Goal: Task Accomplishment & Management: Manage account settings

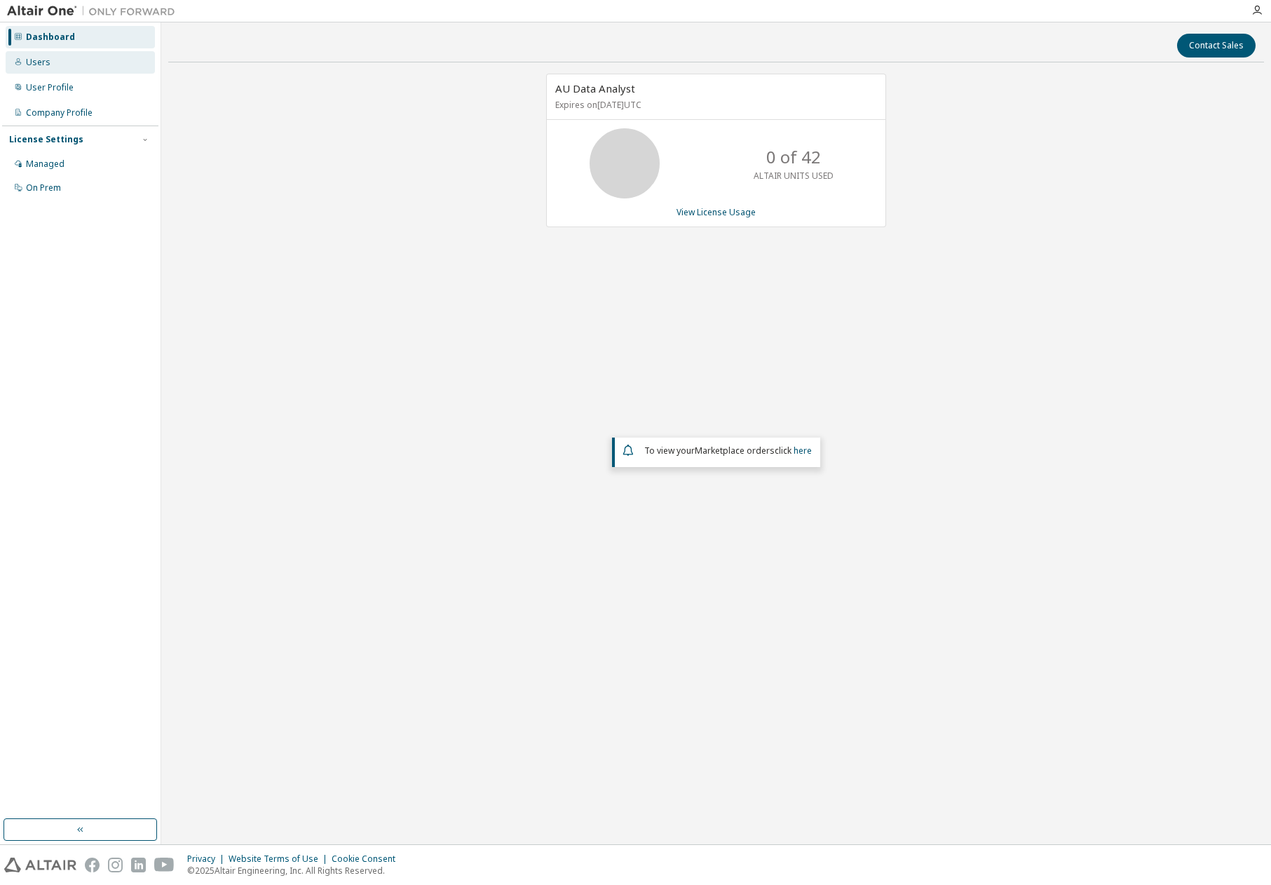
click at [41, 65] on div "Users" at bounding box center [38, 62] width 25 height 11
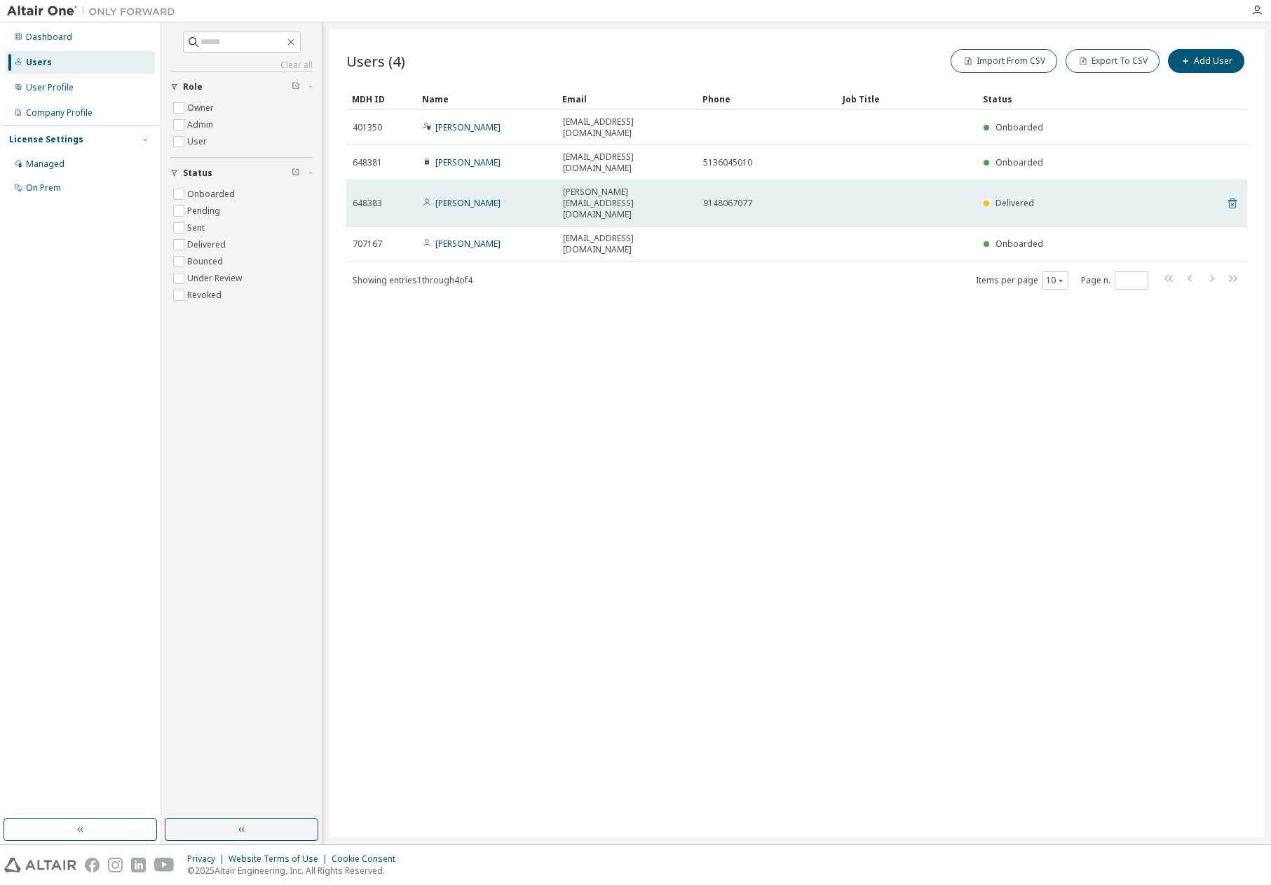
click at [1232, 203] on icon at bounding box center [1233, 205] width 4 height 4
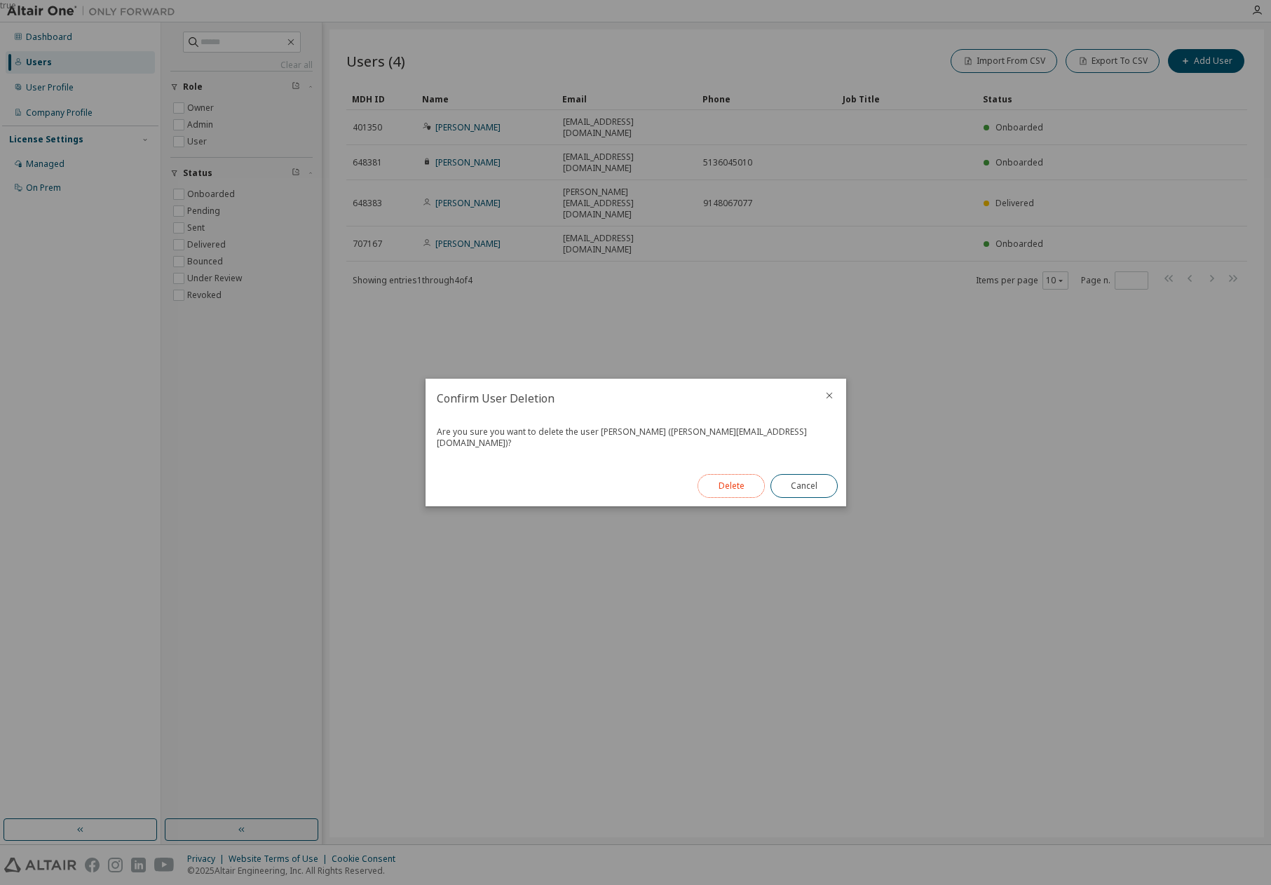
click at [733, 477] on button "Delete" at bounding box center [731, 486] width 67 height 24
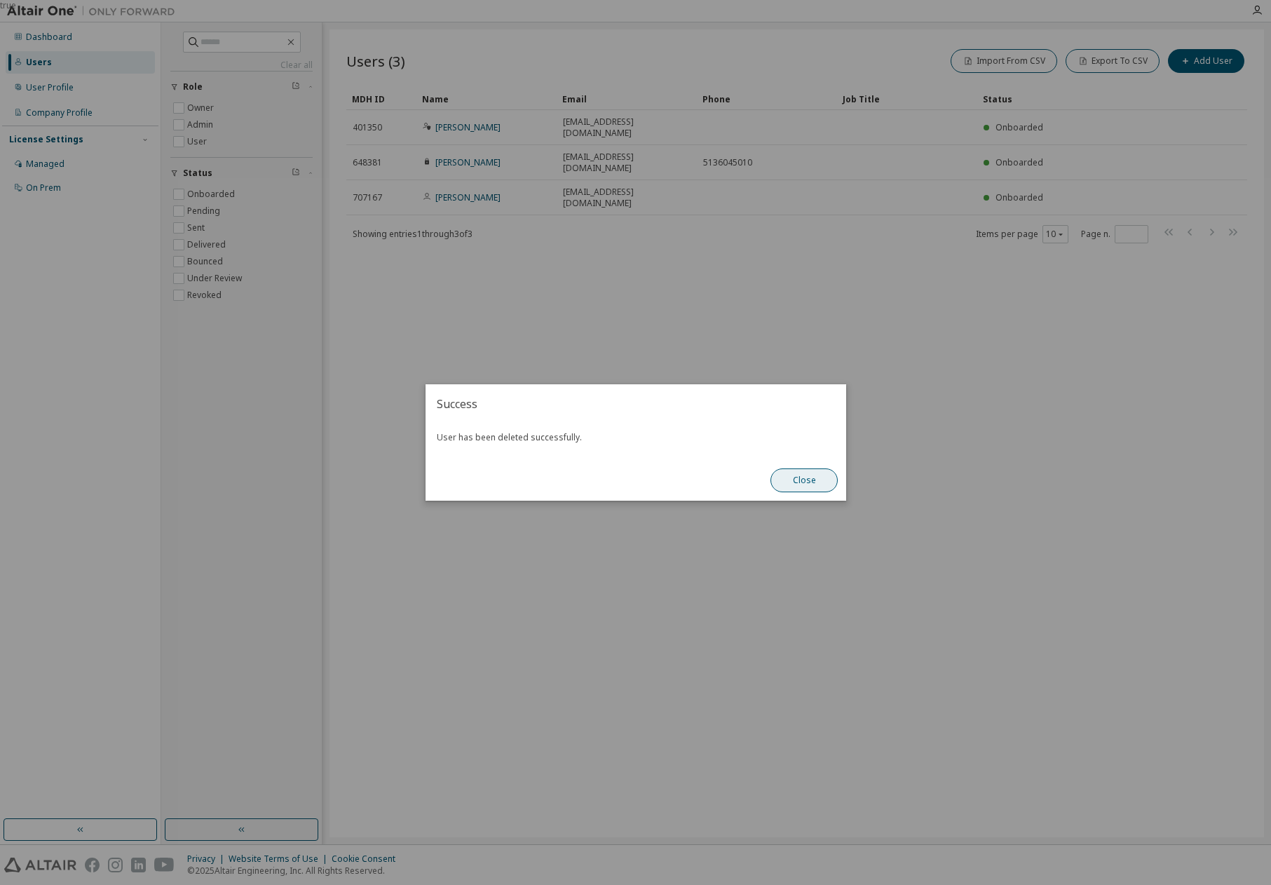
click at [809, 480] on button "Close" at bounding box center [804, 480] width 67 height 24
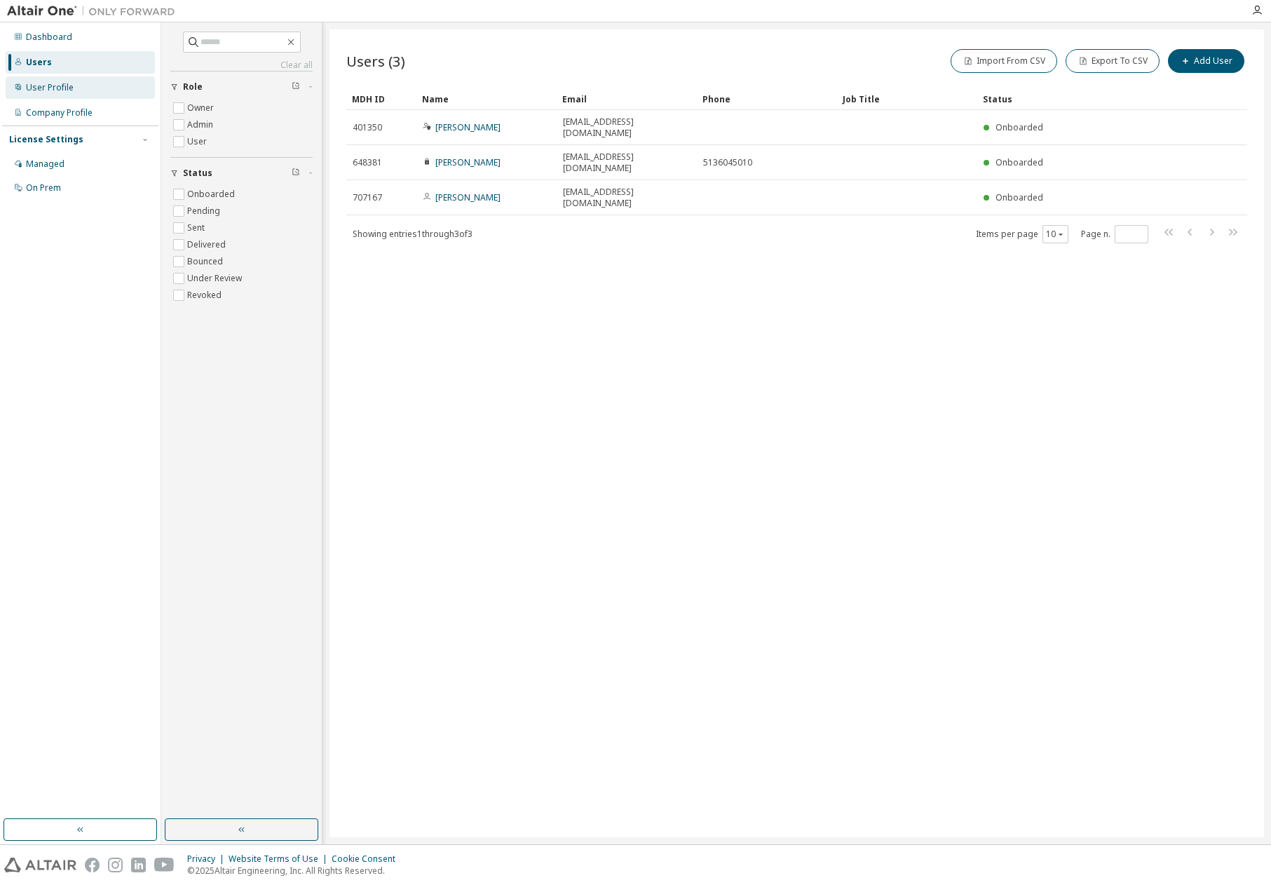
click at [42, 90] on div "User Profile" at bounding box center [50, 87] width 48 height 11
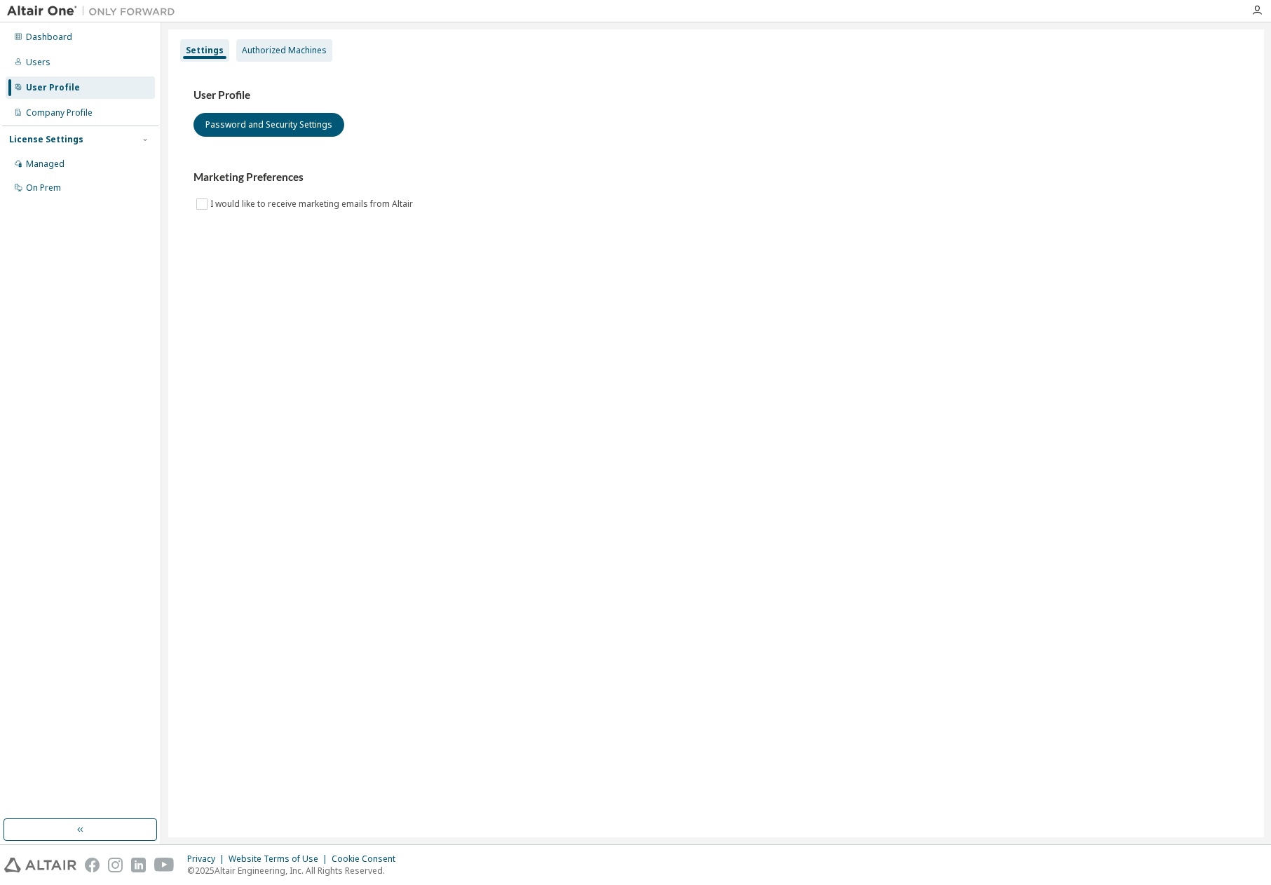
click at [295, 52] on div "Authorized Machines" at bounding box center [284, 50] width 85 height 11
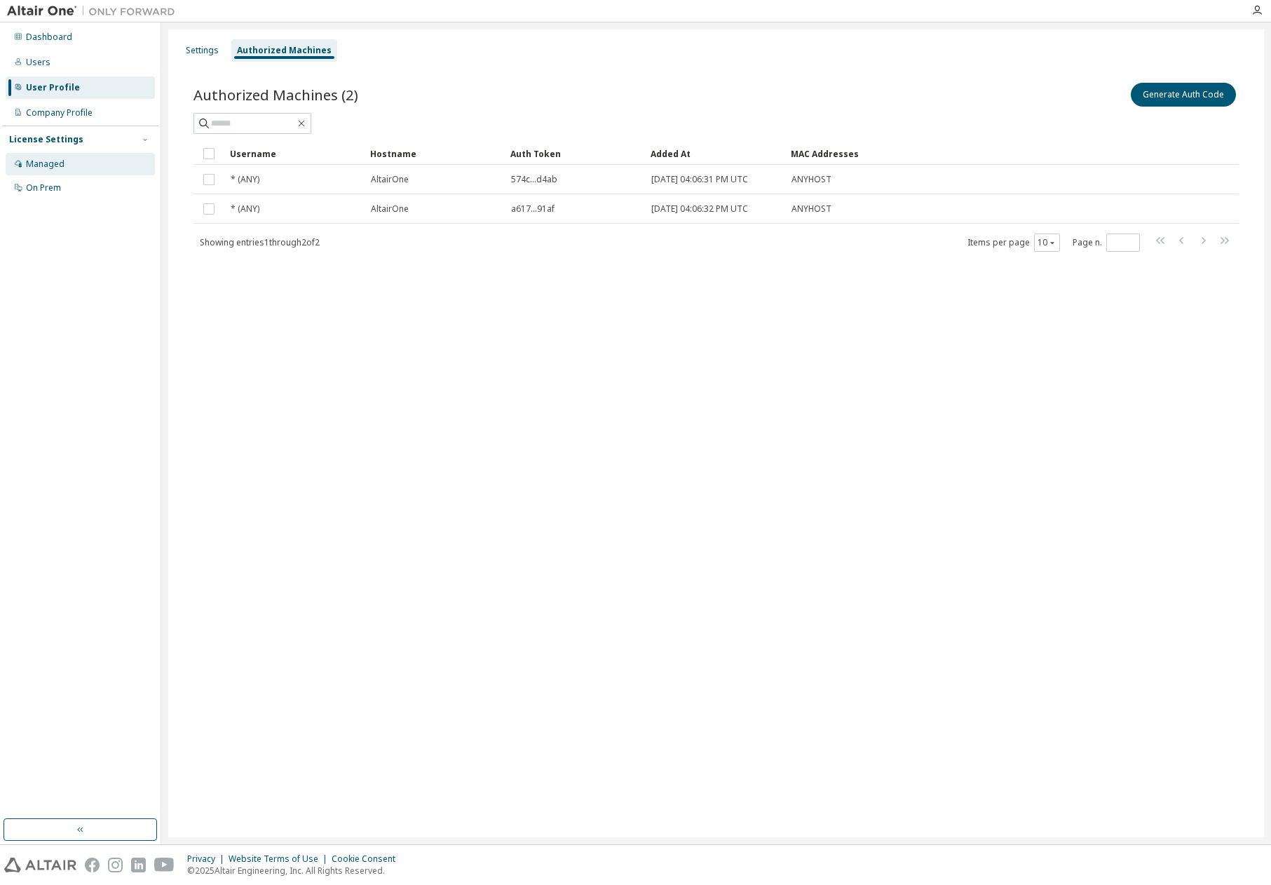
click at [48, 163] on div "Managed" at bounding box center [45, 163] width 39 height 11
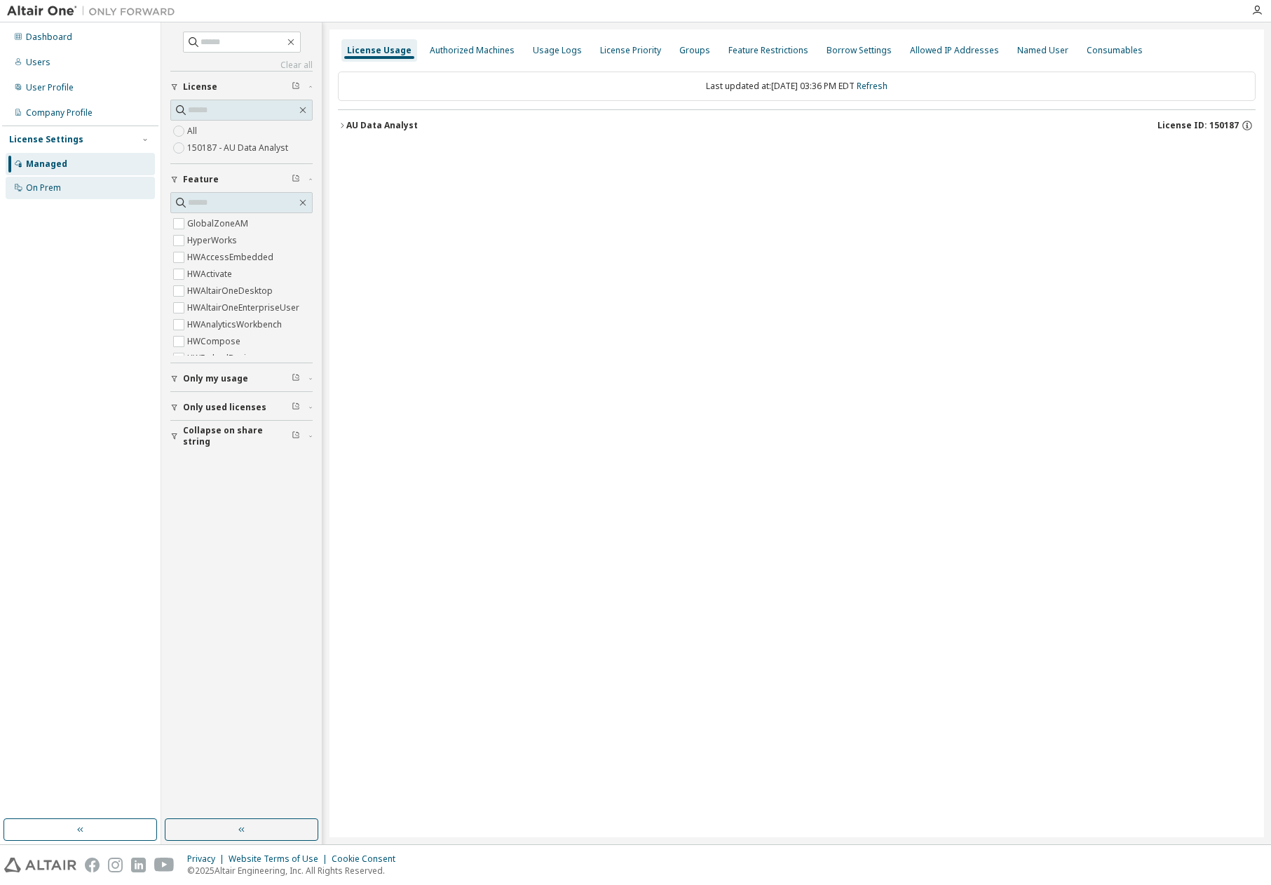
click at [45, 181] on div "On Prem" at bounding box center [80, 188] width 149 height 22
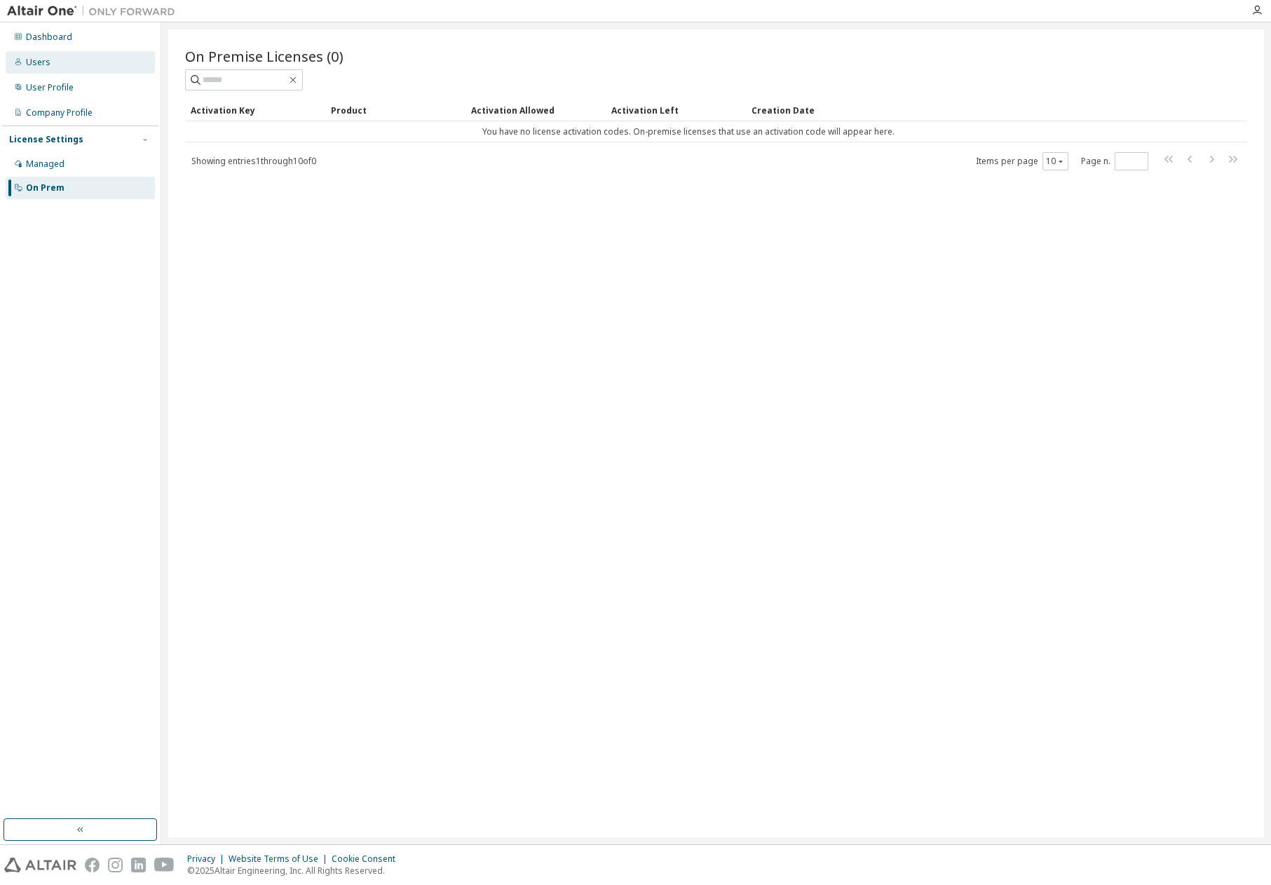
click at [40, 72] on div "Users" at bounding box center [80, 62] width 149 height 22
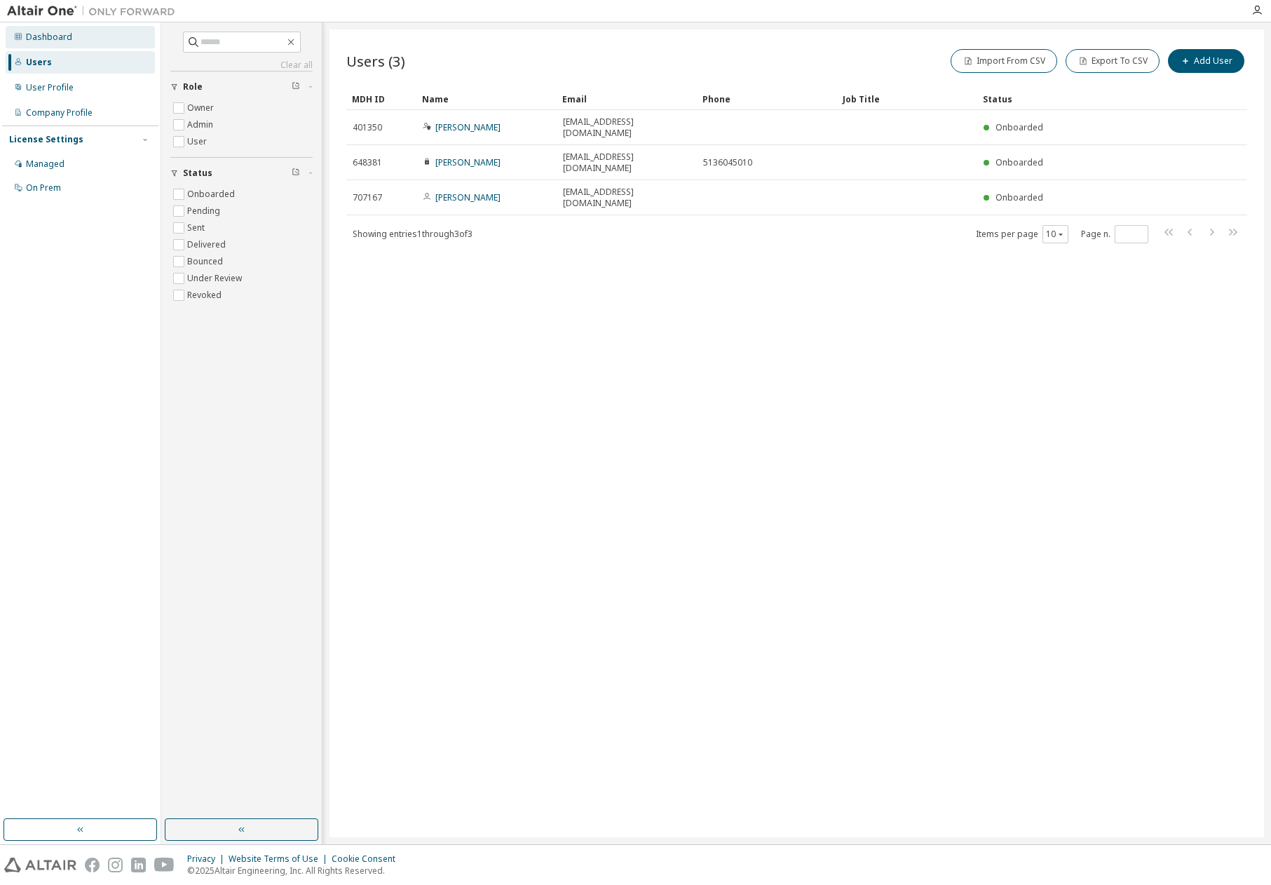
click at [44, 36] on div "Dashboard" at bounding box center [49, 37] width 46 height 11
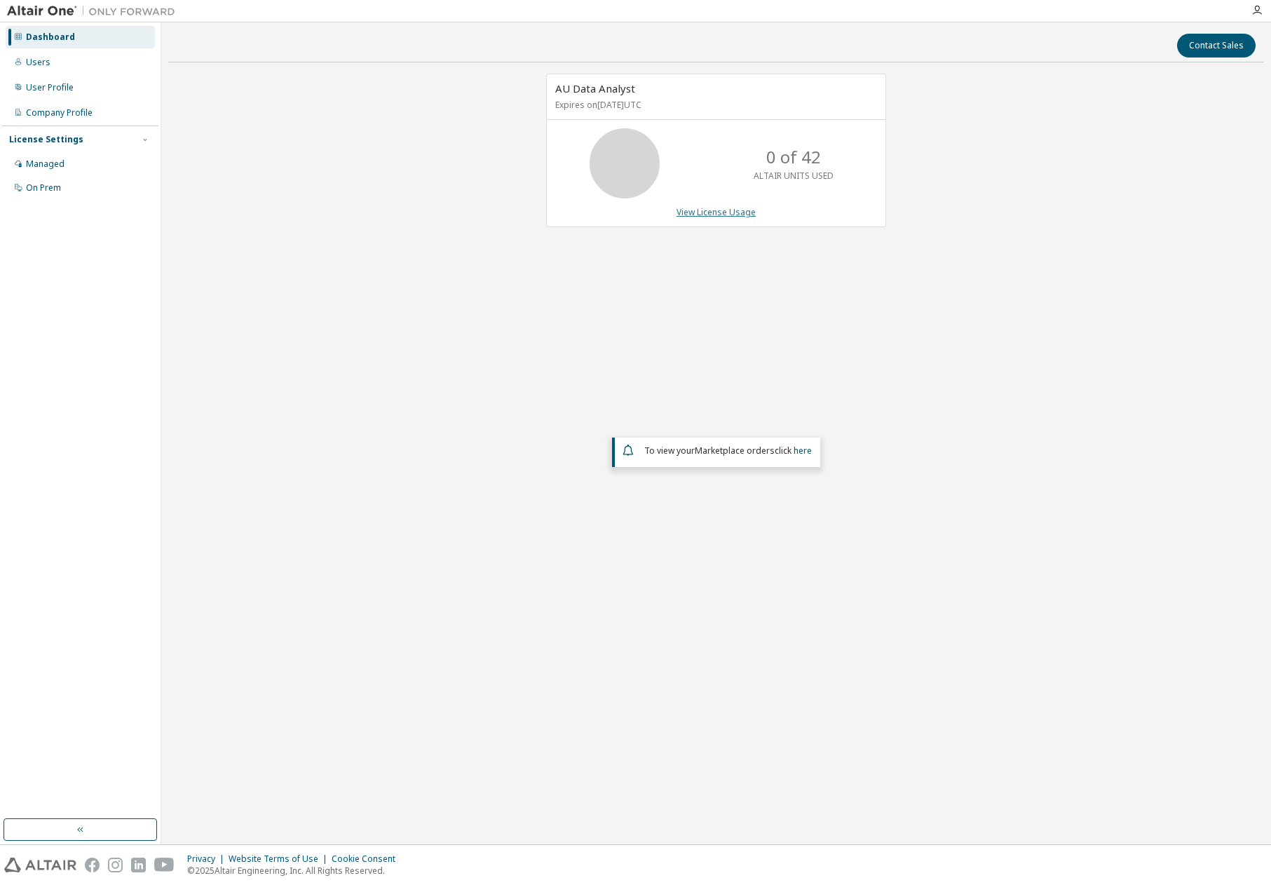
click at [716, 214] on link "View License Usage" at bounding box center [716, 212] width 79 height 12
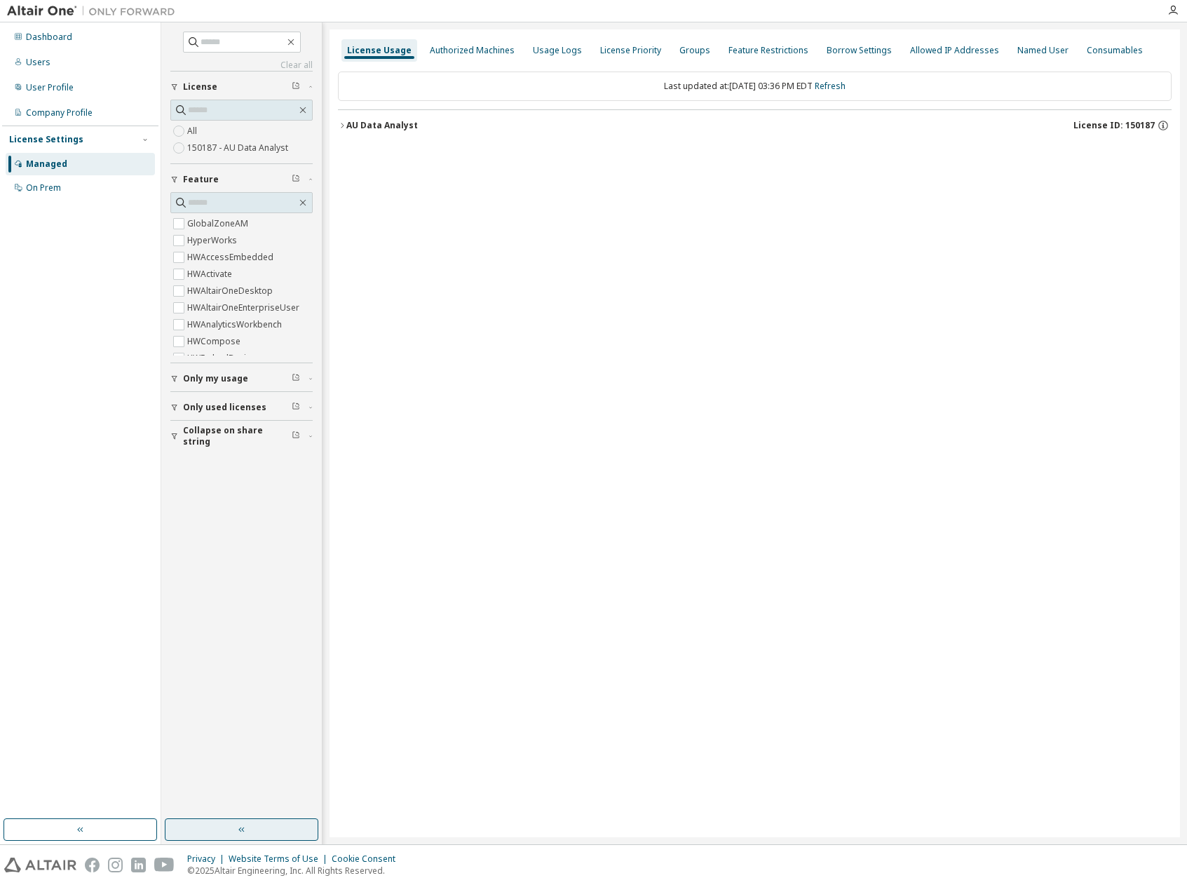
click at [251, 832] on button "button" at bounding box center [242, 829] width 154 height 22
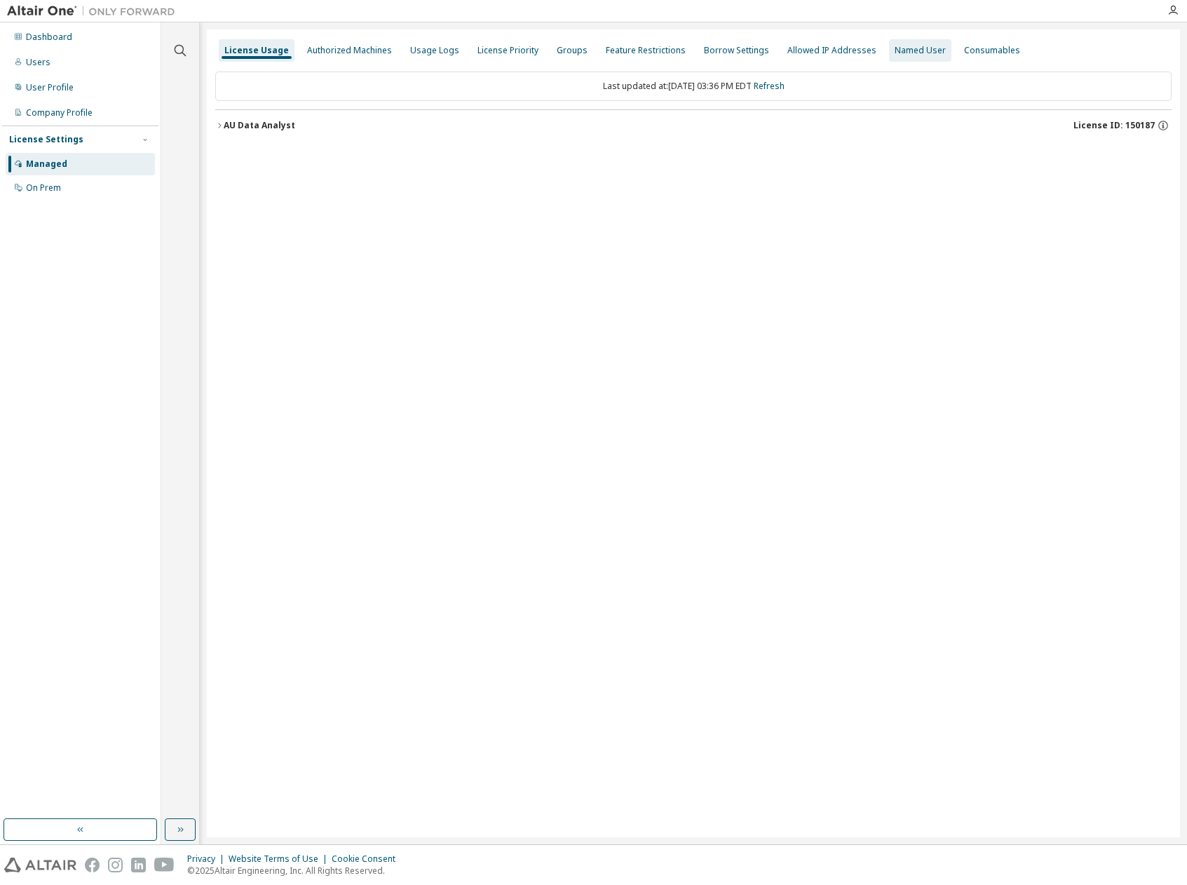
click at [895, 52] on div "Named User" at bounding box center [920, 50] width 51 height 11
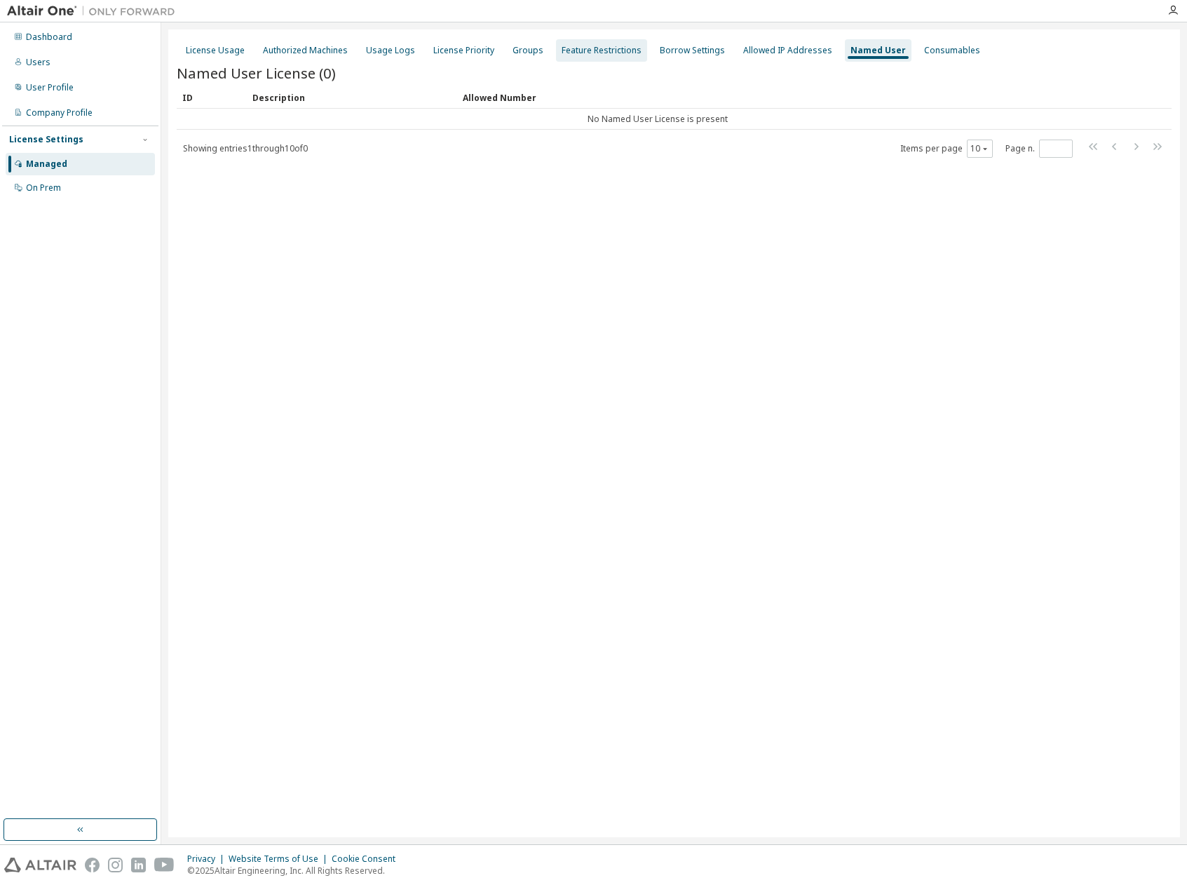
click at [588, 50] on div "Feature Restrictions" at bounding box center [602, 50] width 80 height 11
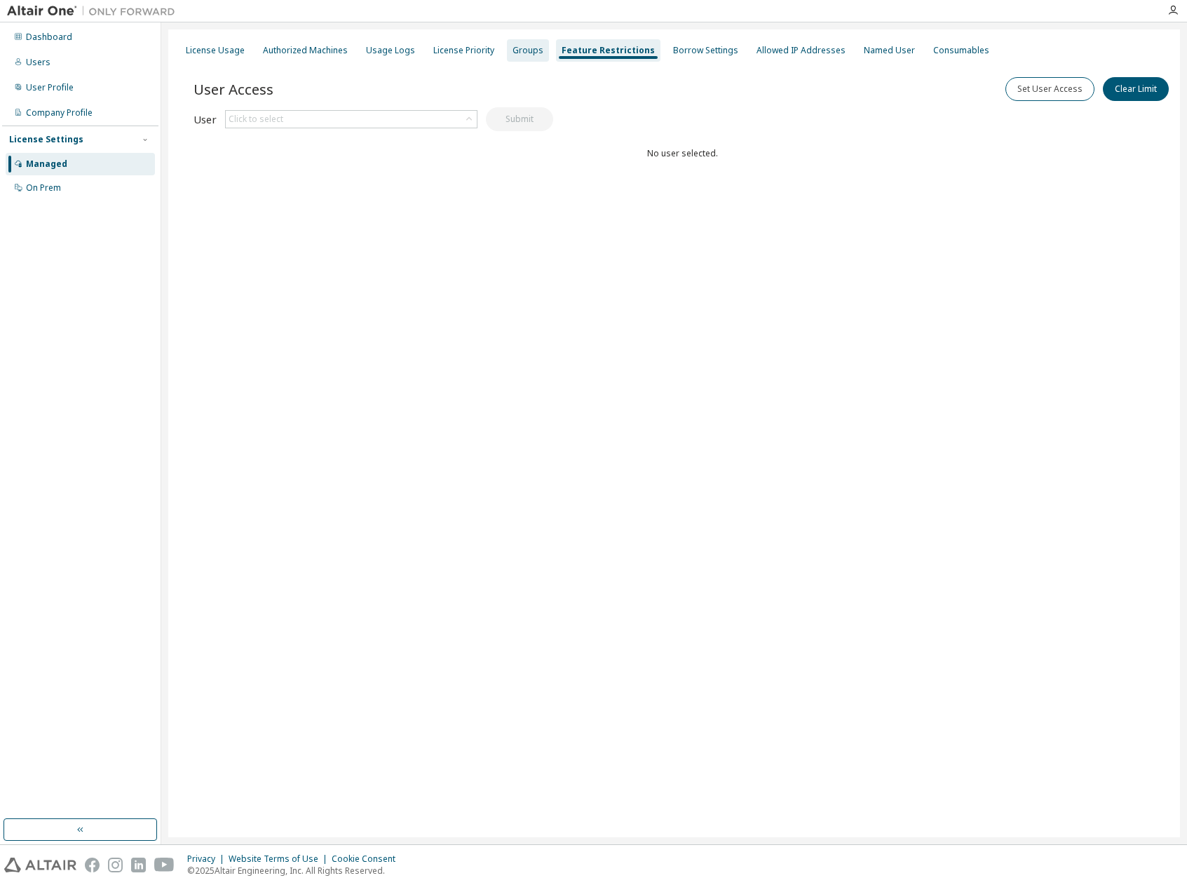
click at [515, 50] on div "Groups" at bounding box center [528, 50] width 31 height 11
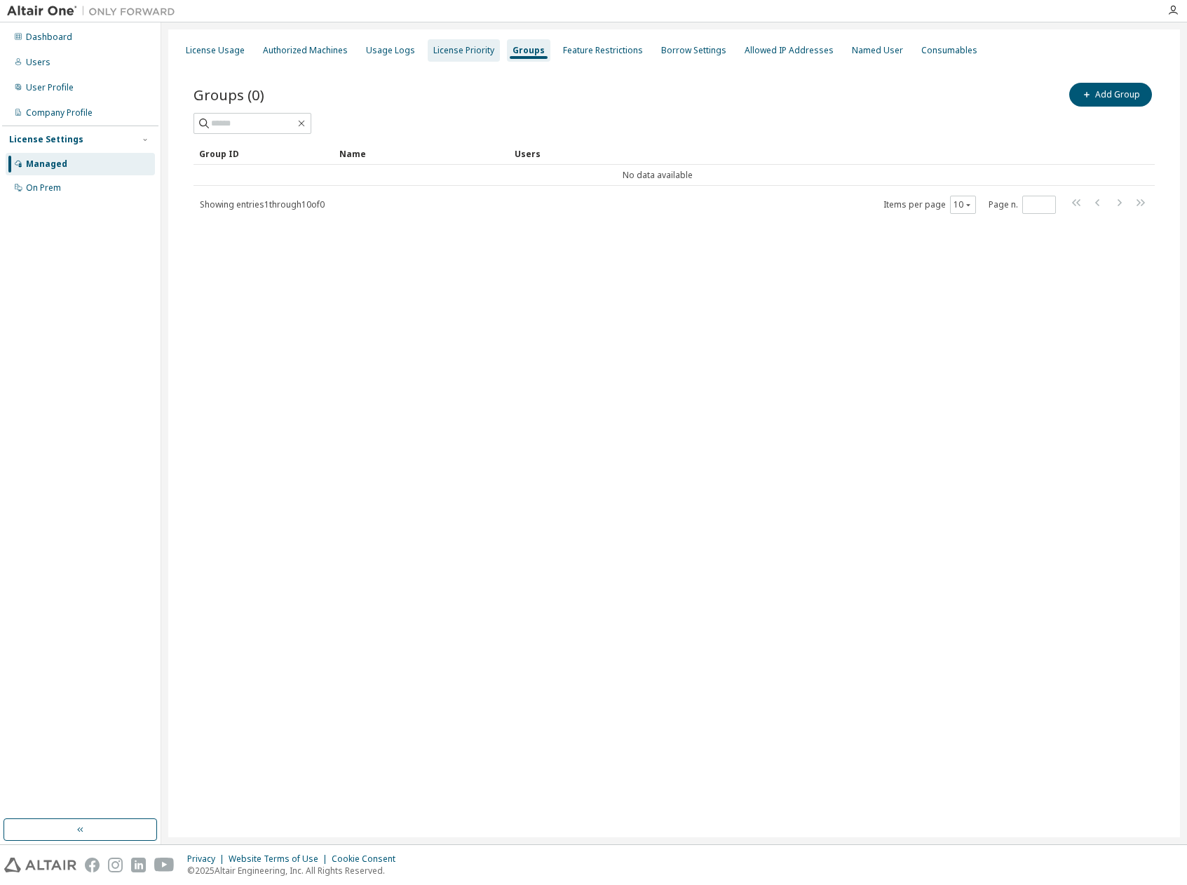
click at [451, 50] on div "License Priority" at bounding box center [463, 50] width 61 height 11
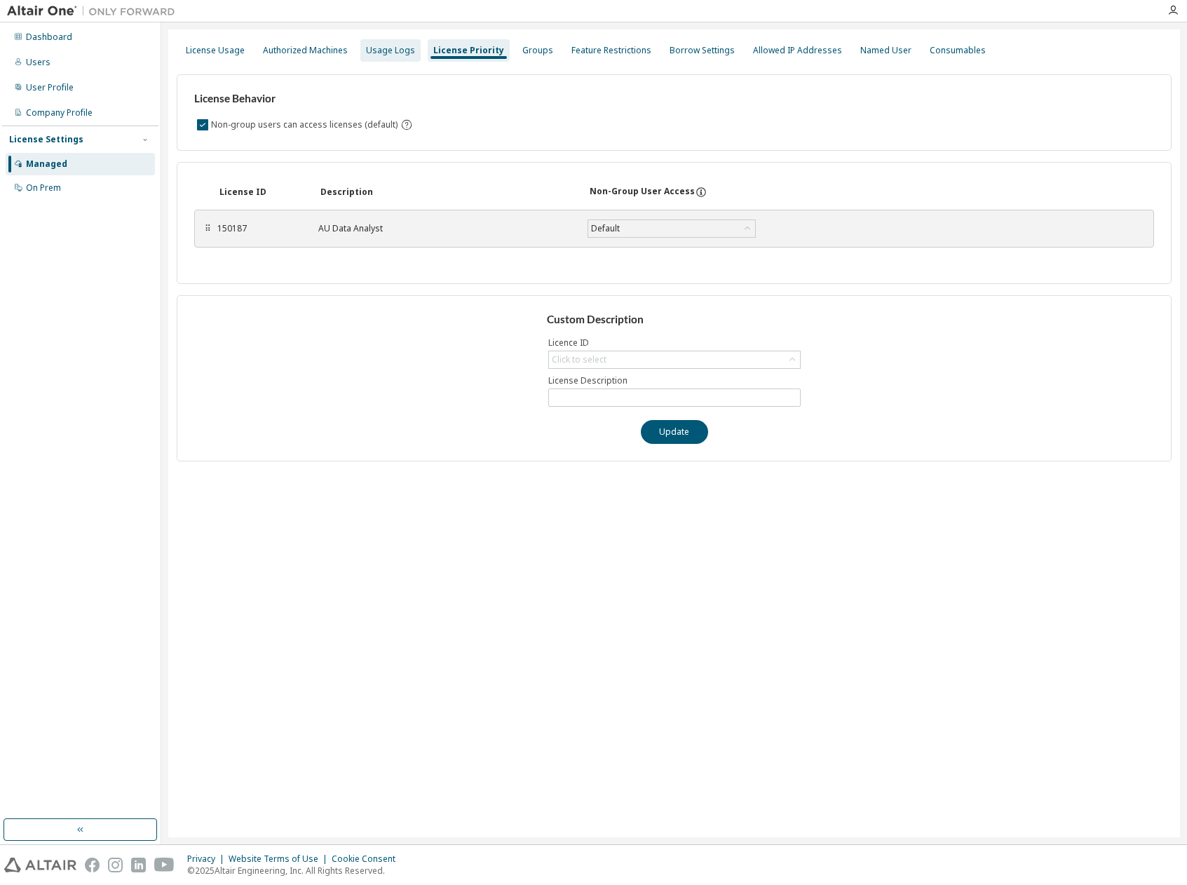
click at [375, 51] on div "Usage Logs" at bounding box center [390, 50] width 49 height 11
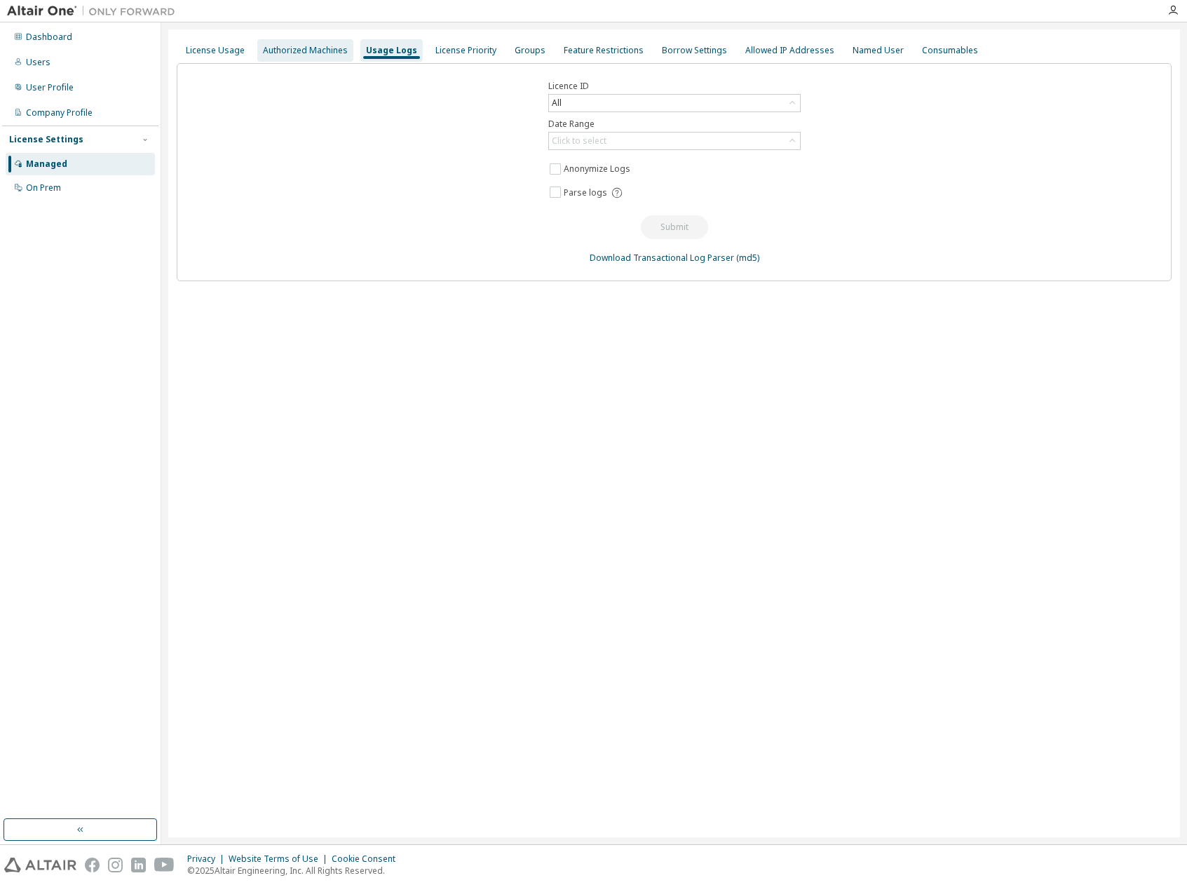
click at [313, 55] on div "Authorized Machines" at bounding box center [305, 50] width 85 height 11
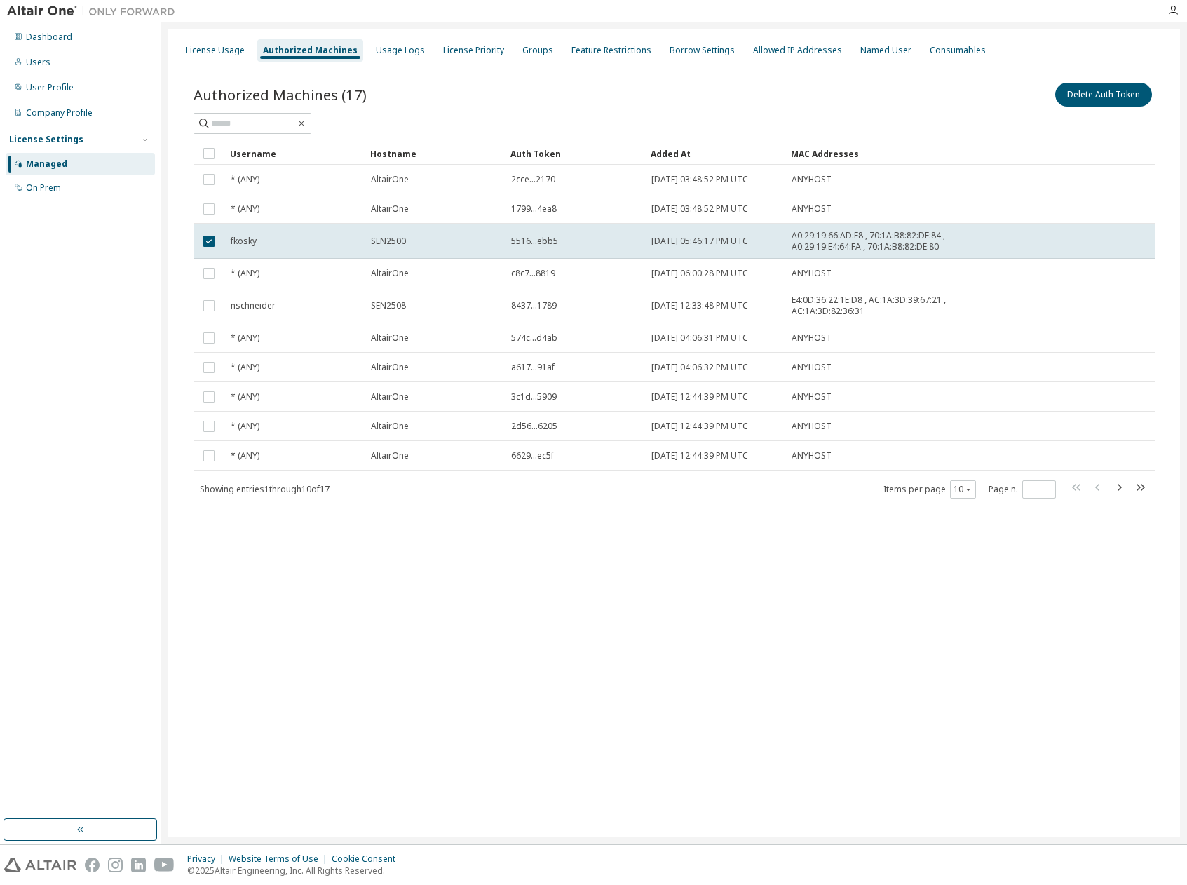
click at [743, 101] on div "Delete Auth Token" at bounding box center [915, 94] width 481 height 29
click at [201, 50] on div "License Usage" at bounding box center [215, 50] width 59 height 11
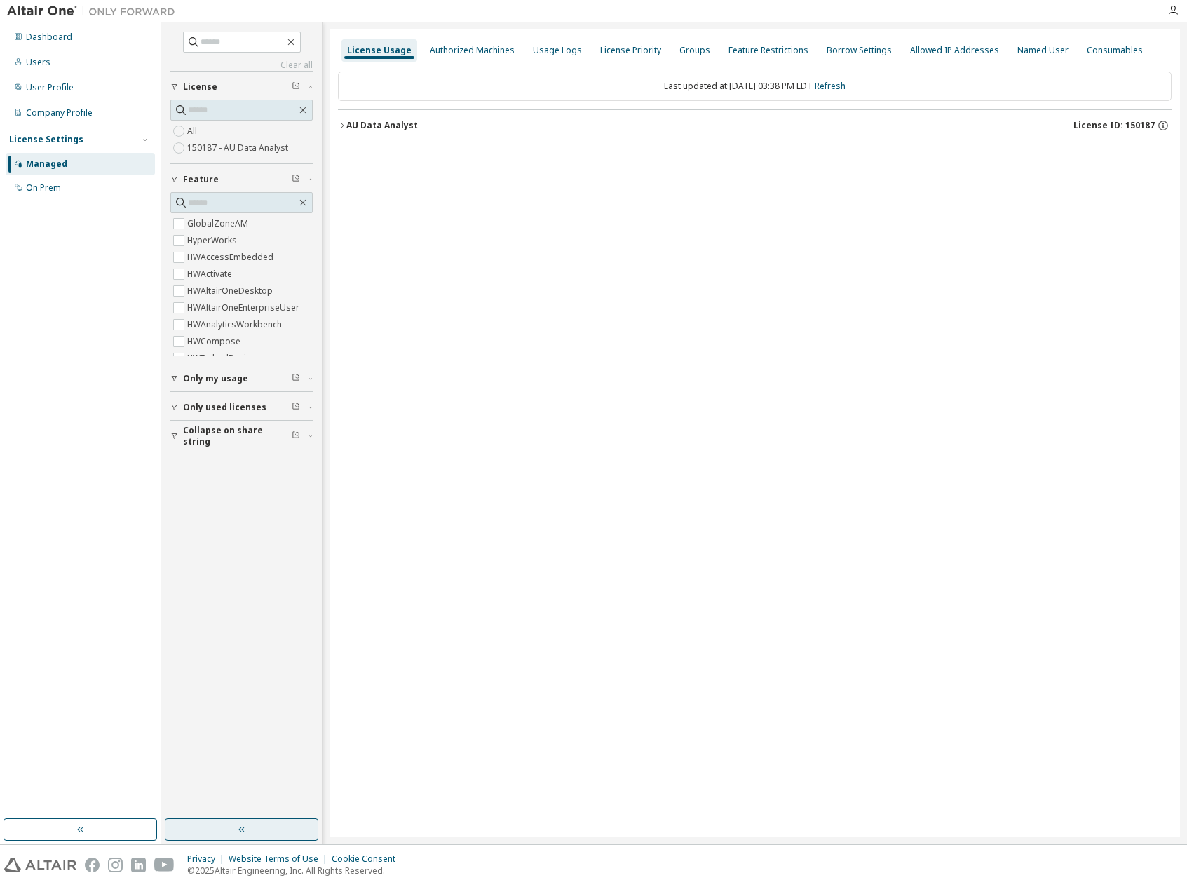
click at [276, 823] on button "button" at bounding box center [242, 829] width 154 height 22
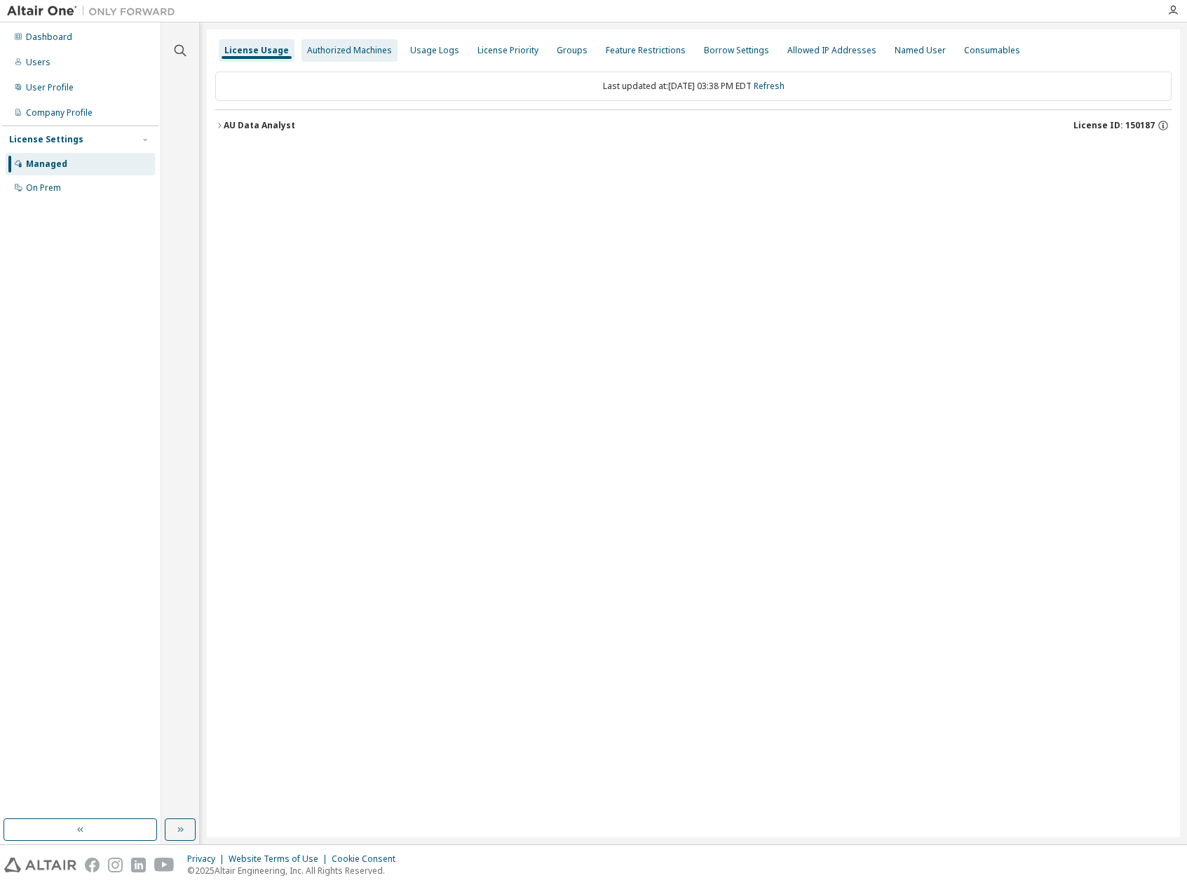
click at [381, 43] on div "Authorized Machines" at bounding box center [349, 50] width 96 height 22
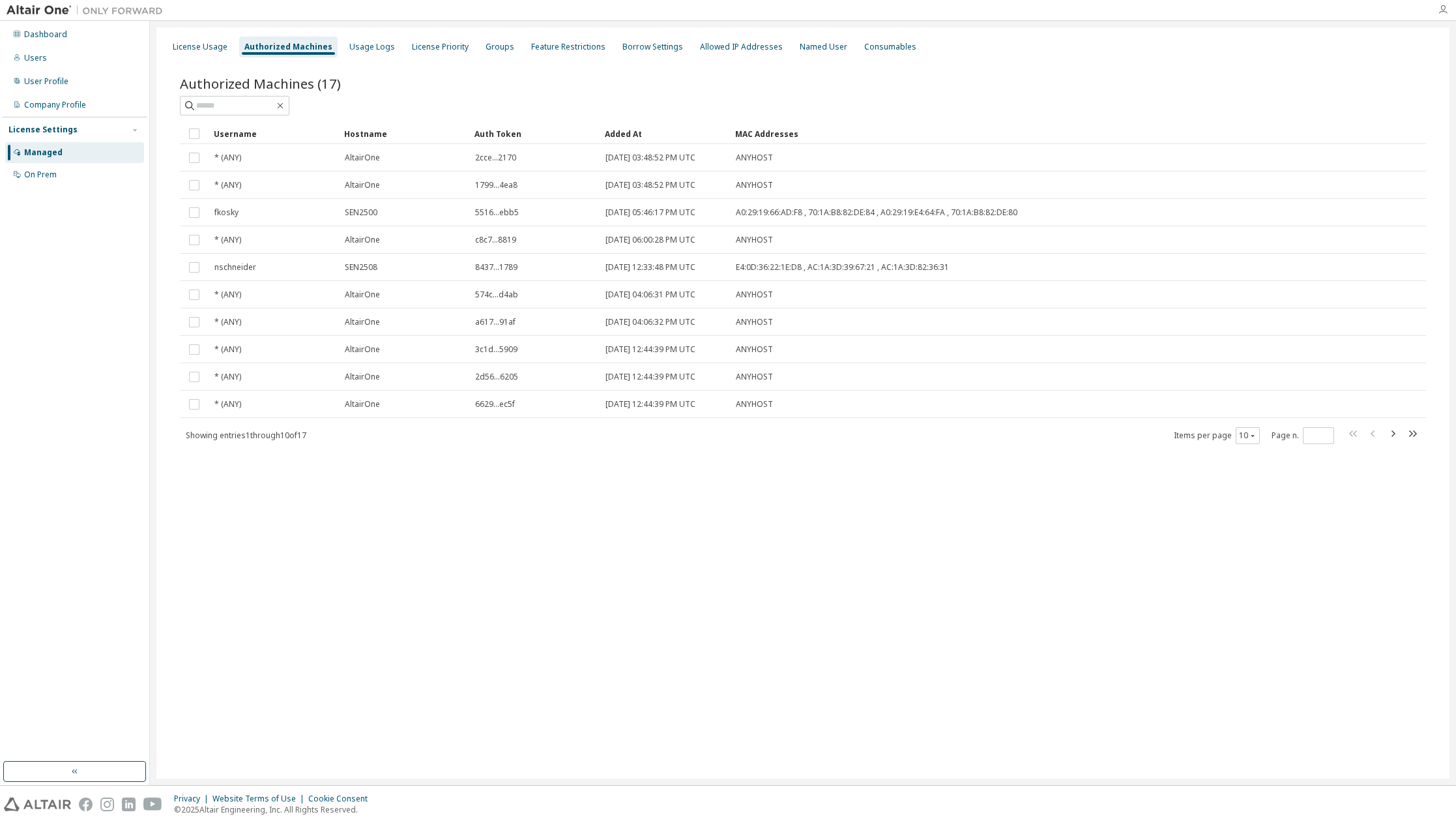
click at [1181, 12] on icon "button" at bounding box center [1443, 9] width 10 height 10
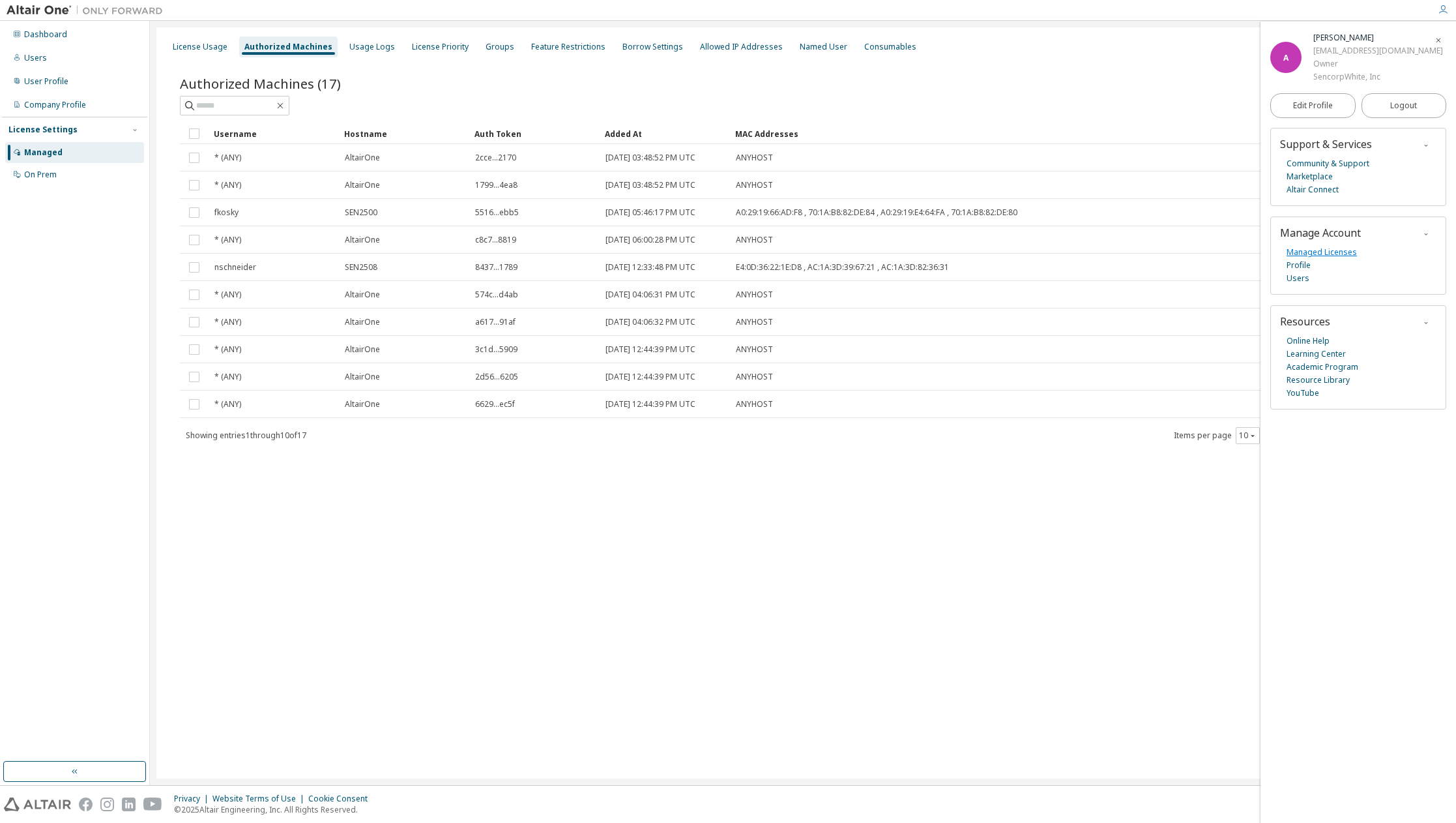
click at [1181, 259] on link "Managed Licenses" at bounding box center [1322, 252] width 71 height 13
click at [1181, 38] on icon "button" at bounding box center [1438, 40] width 7 height 7
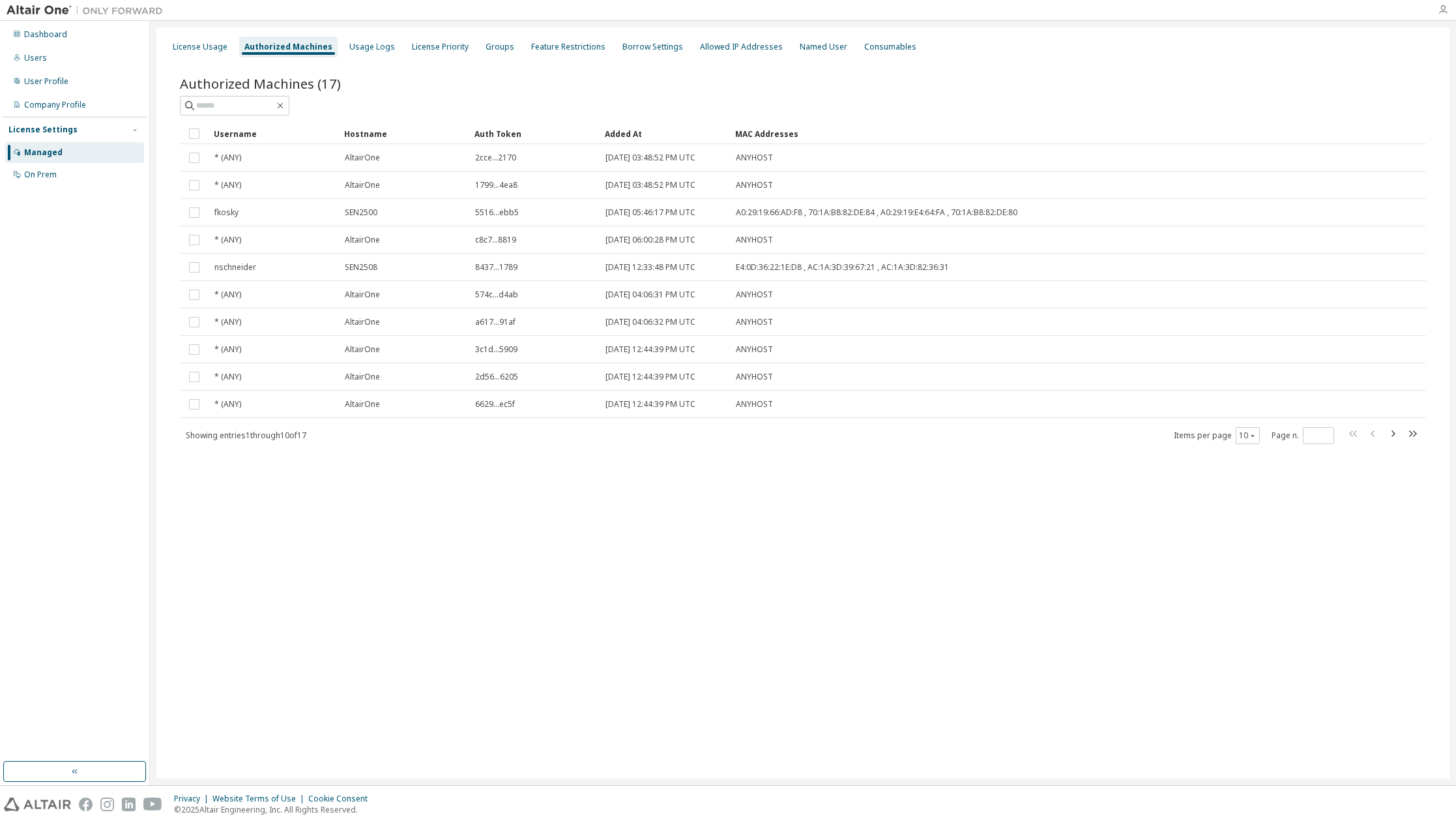
click at [1181, 7] on icon "button" at bounding box center [1443, 9] width 10 height 10
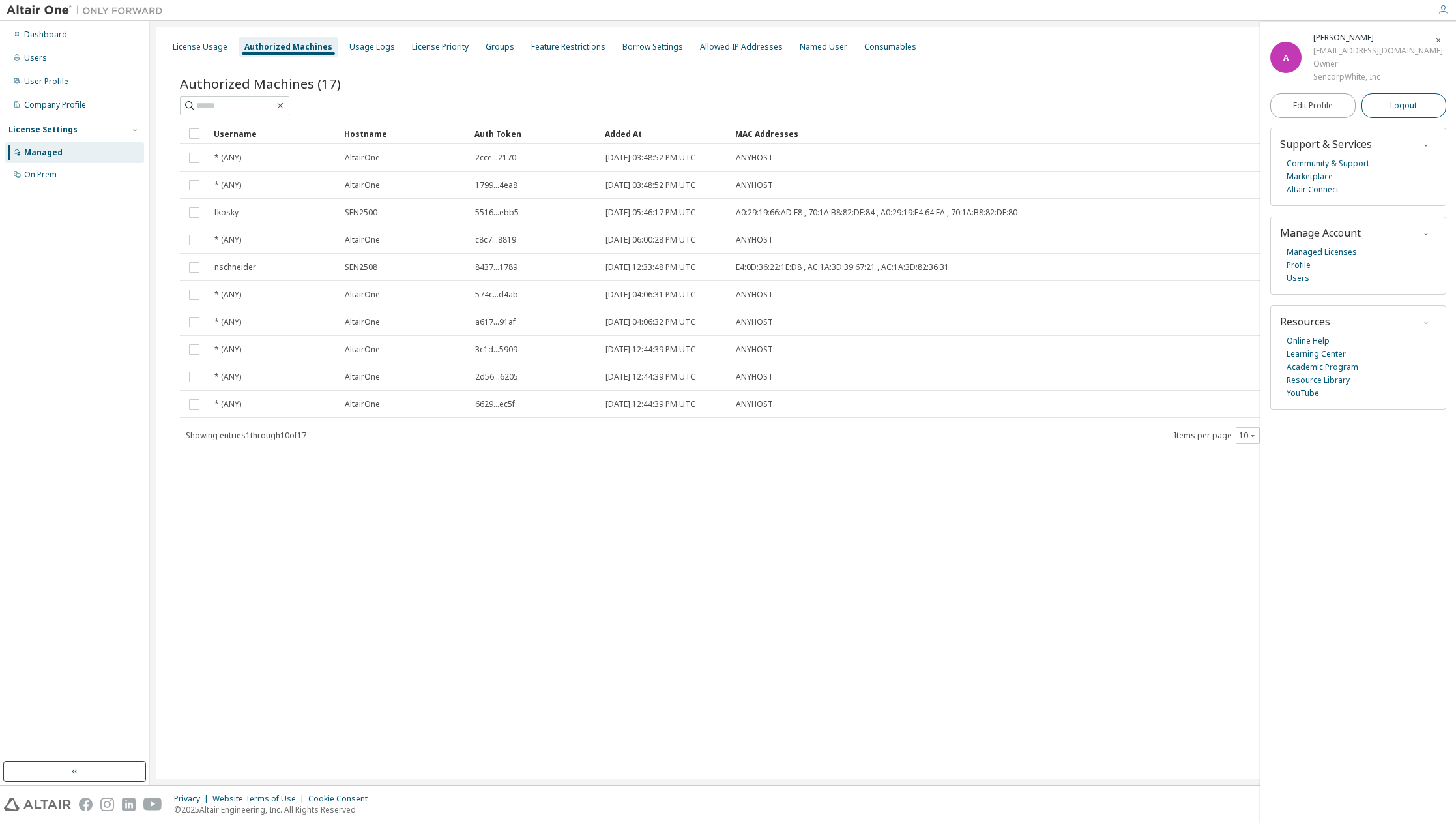
click at [1181, 113] on span "Logout" at bounding box center [1404, 106] width 27 height 13
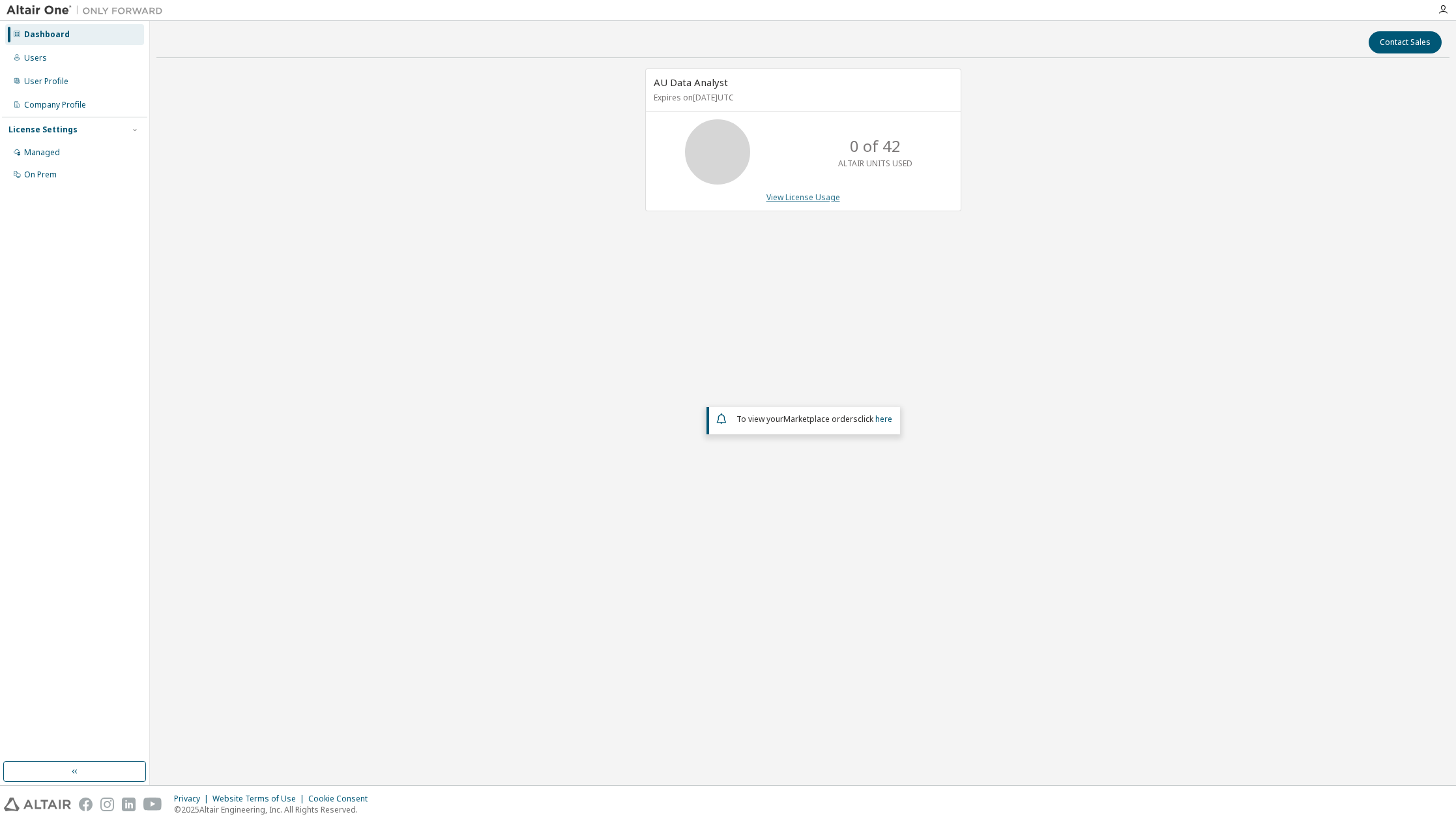
click at [812, 198] on link "View License Usage" at bounding box center [803, 197] width 73 height 11
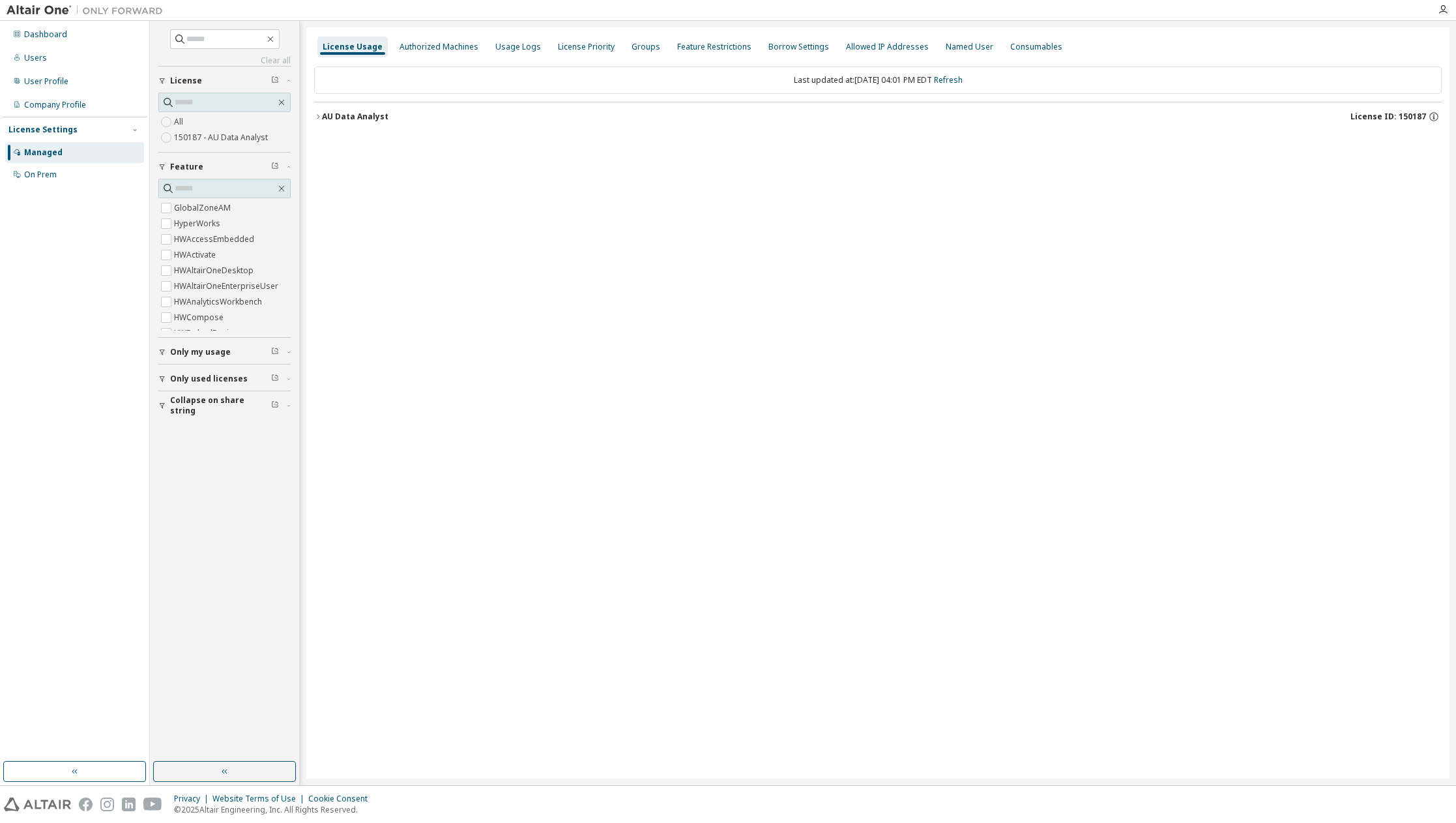
click at [316, 114] on icon "button" at bounding box center [318, 116] width 7 height 7
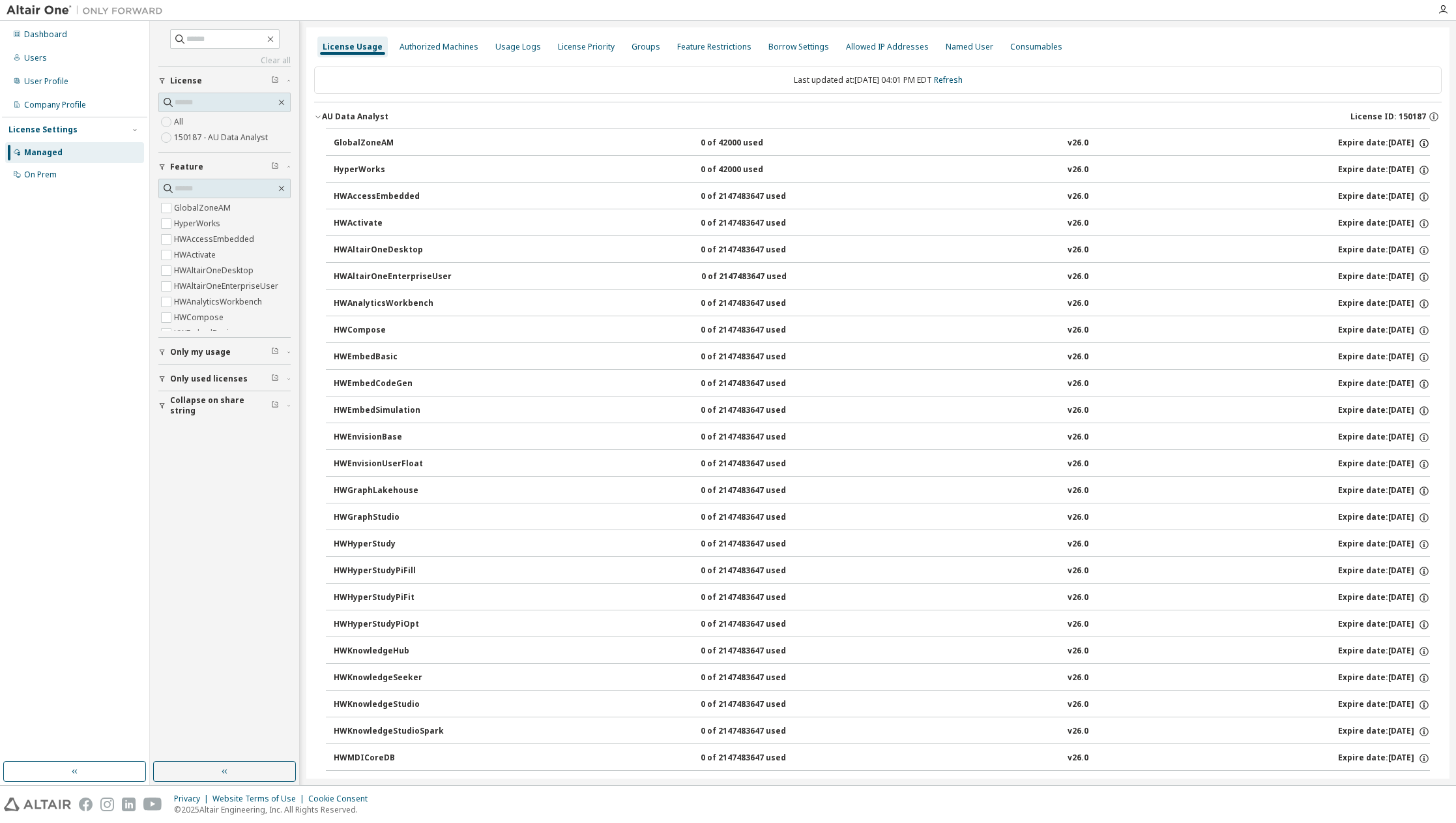
click at [1423, 145] on icon "button" at bounding box center [1424, 145] width 2 height 4
click at [1419, 219] on icon "button" at bounding box center [1424, 223] width 12 height 12
click at [285, 377] on div "Only used licenses" at bounding box center [229, 378] width 117 height 10
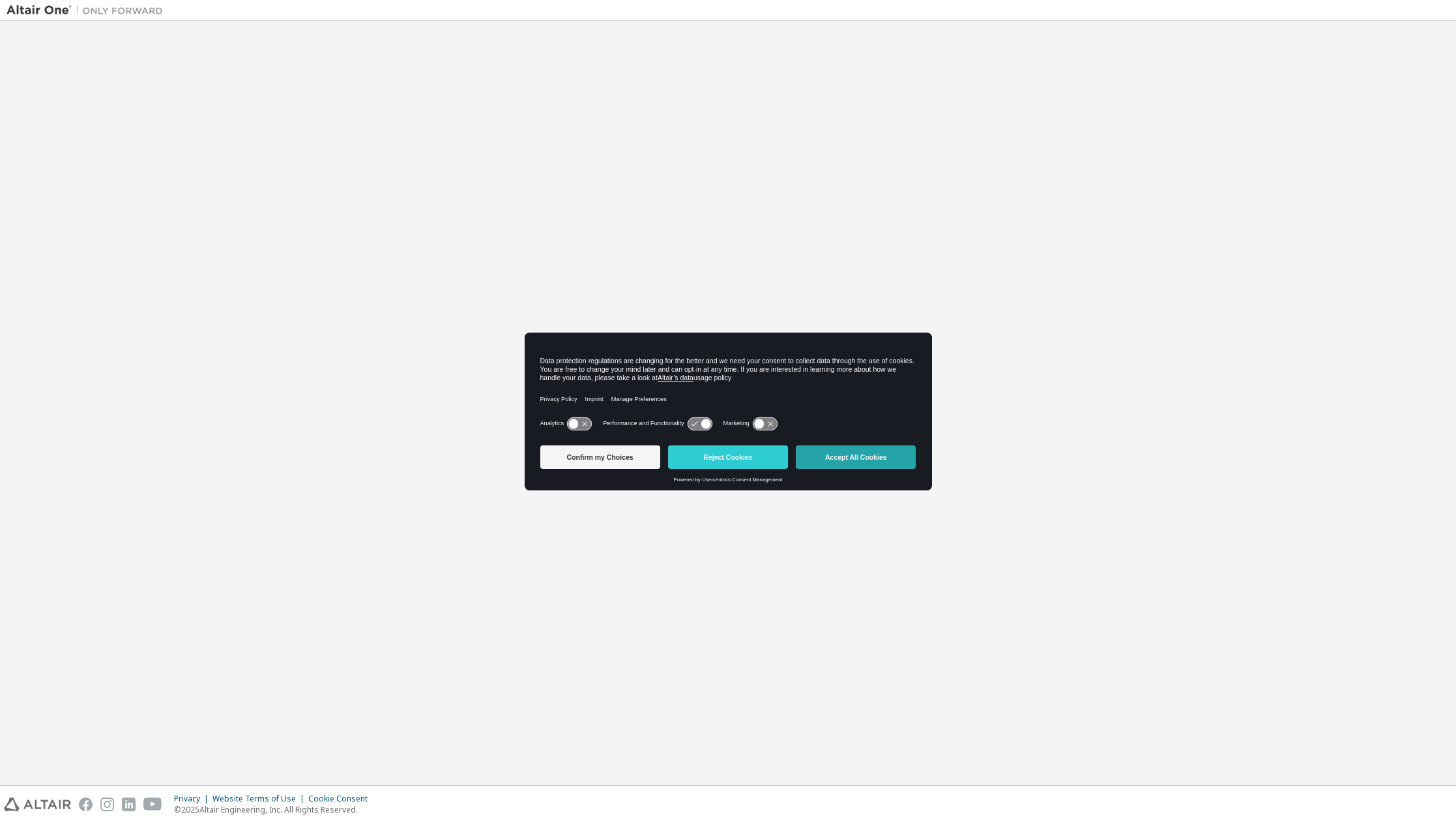
click at [845, 452] on button "Accept All Cookies" at bounding box center [855, 457] width 120 height 23
